Goal: Navigation & Orientation: Find specific page/section

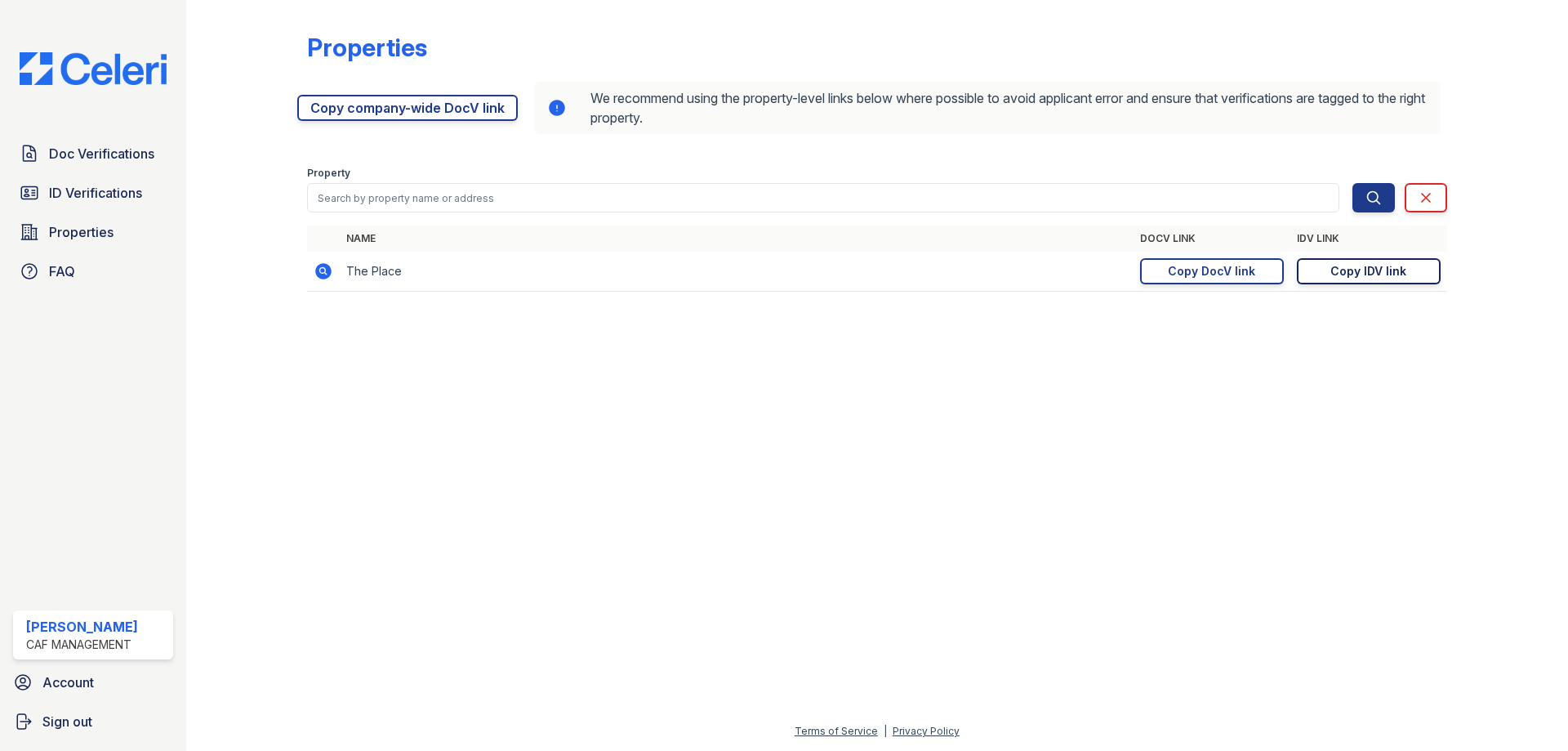
click at [1348, 269] on div "Copy IDV link" at bounding box center [1369, 271] width 76 height 17
click at [1164, 283] on link "Copy DocV link Copy link" at bounding box center [1212, 271] width 144 height 26
click at [100, 185] on span "ID Verifications" at bounding box center [95, 193] width 93 height 20
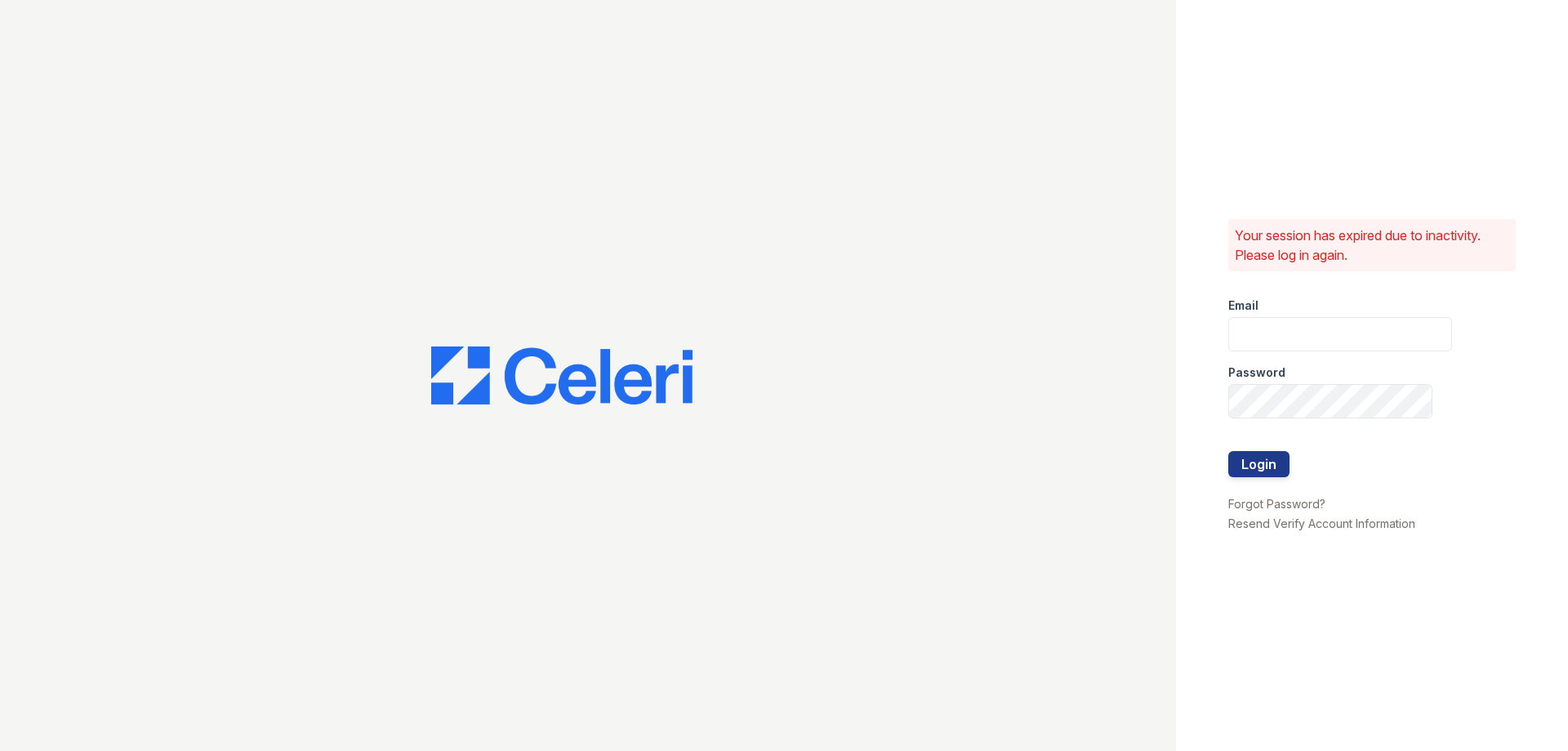
type input "[EMAIL_ADDRESS][DOMAIN_NAME]"
click at [1250, 471] on button "Login" at bounding box center [1259, 464] width 62 height 26
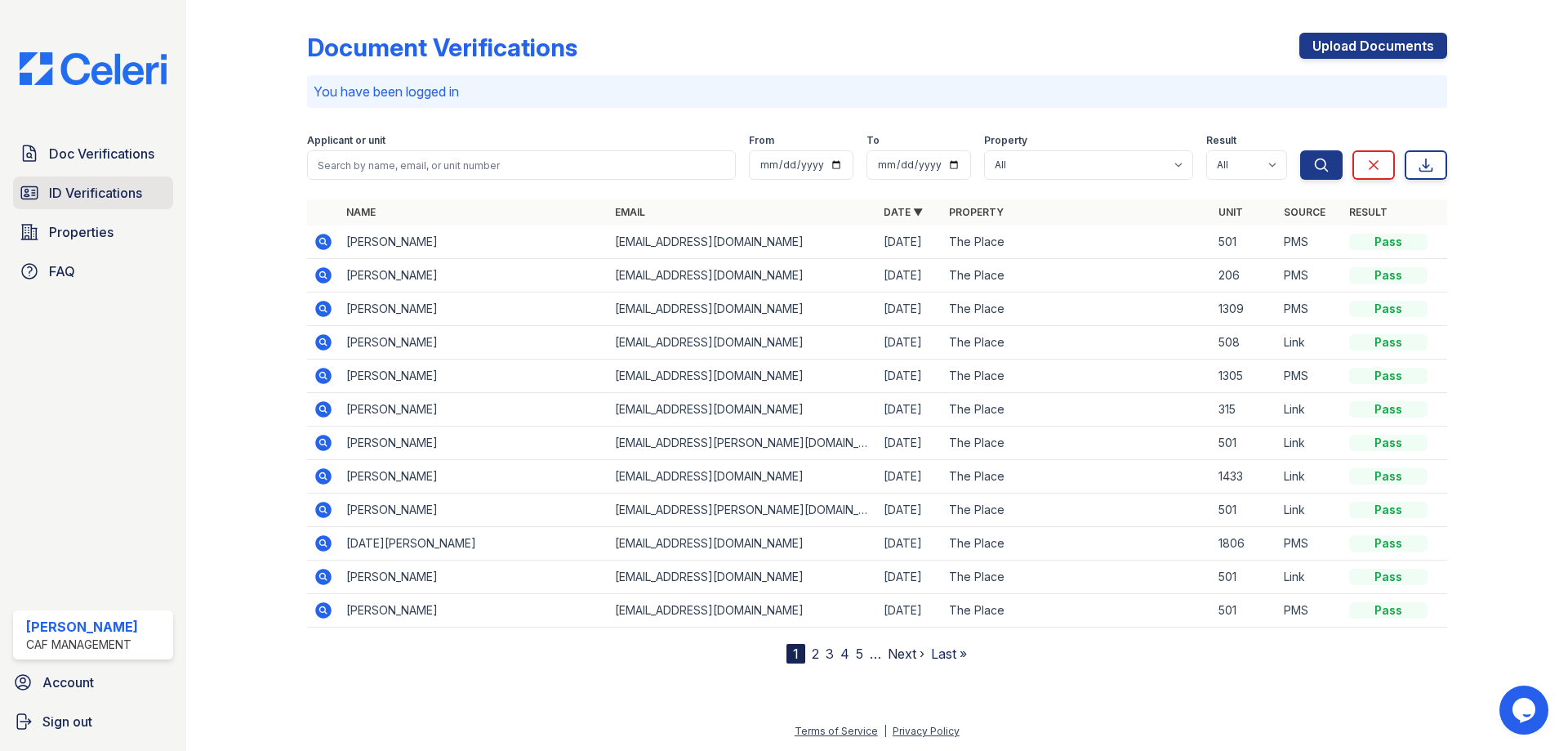
click at [72, 191] on span "ID Verifications" at bounding box center [95, 193] width 93 height 20
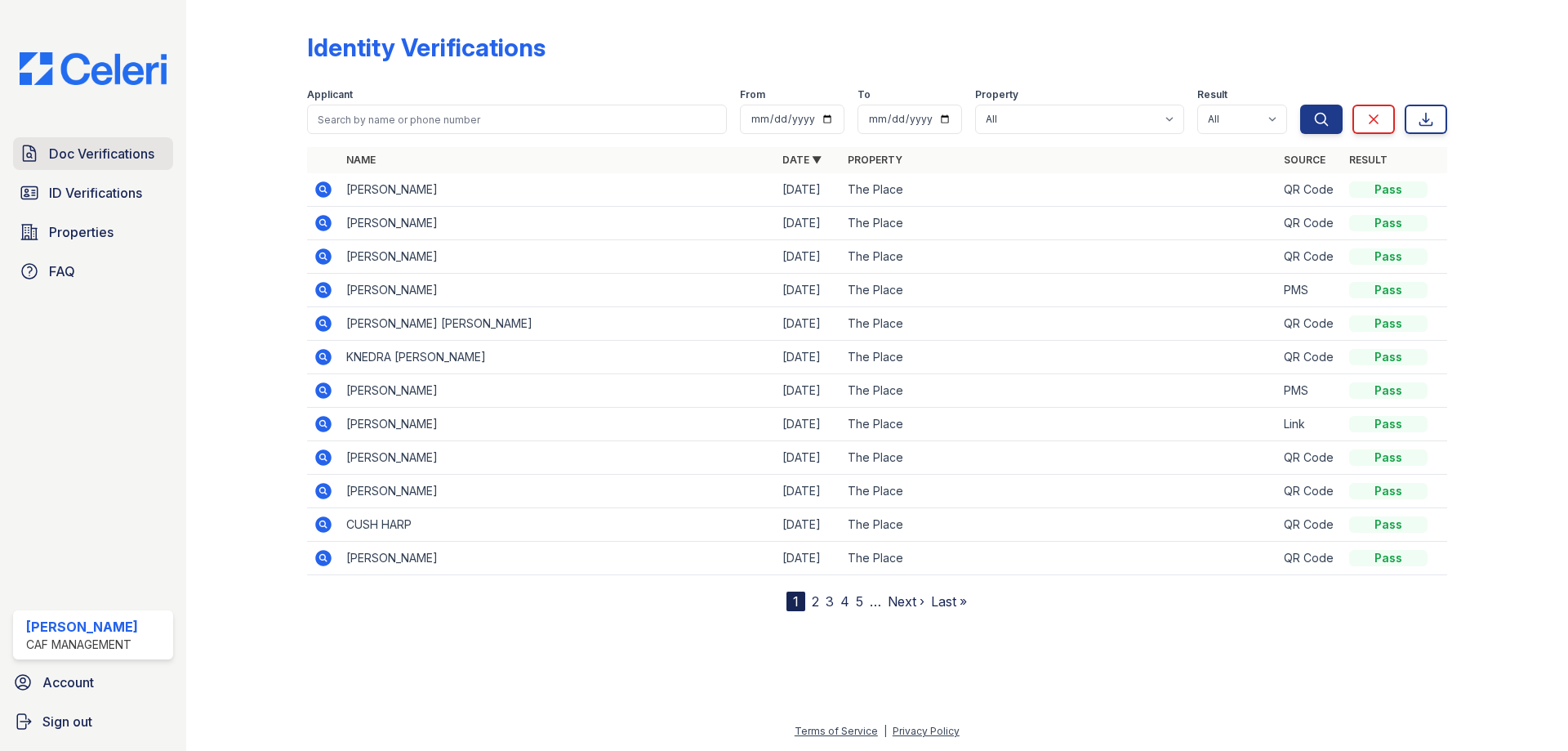
click at [77, 164] on link "Doc Verifications" at bounding box center [93, 153] width 160 height 32
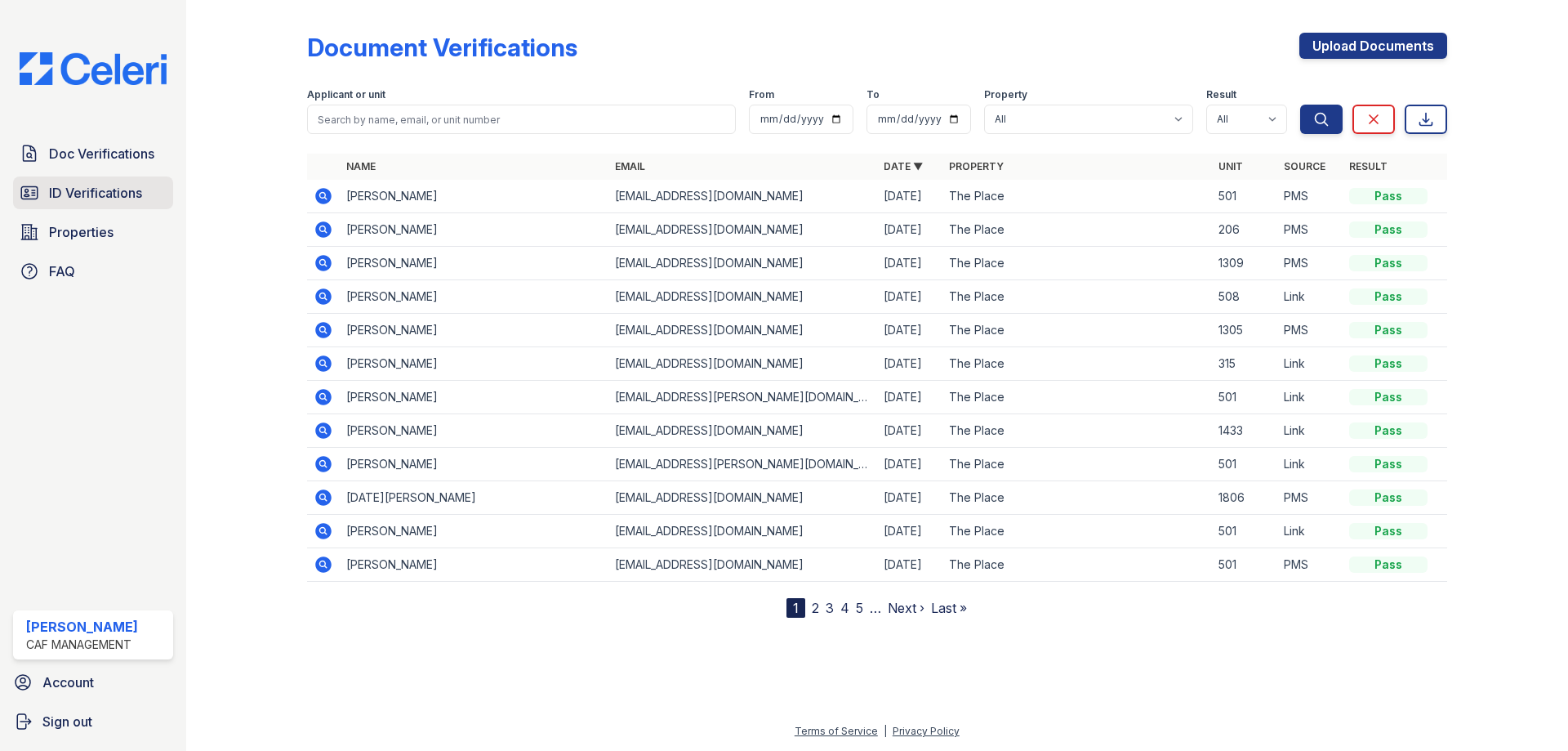
click at [97, 195] on span "ID Verifications" at bounding box center [95, 193] width 93 height 20
